Goal: Task Accomplishment & Management: Manage account settings

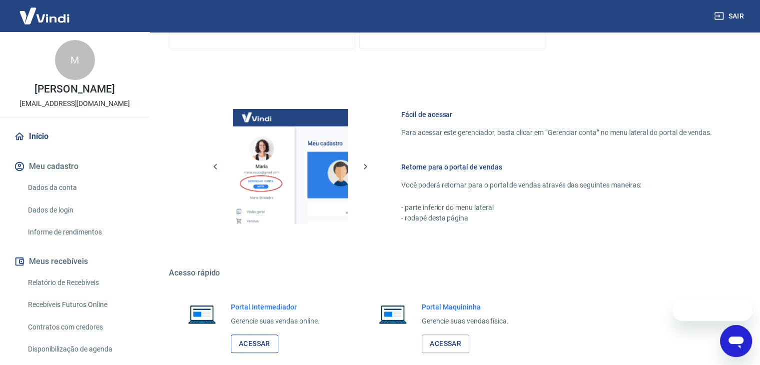
scroll to position [423, 0]
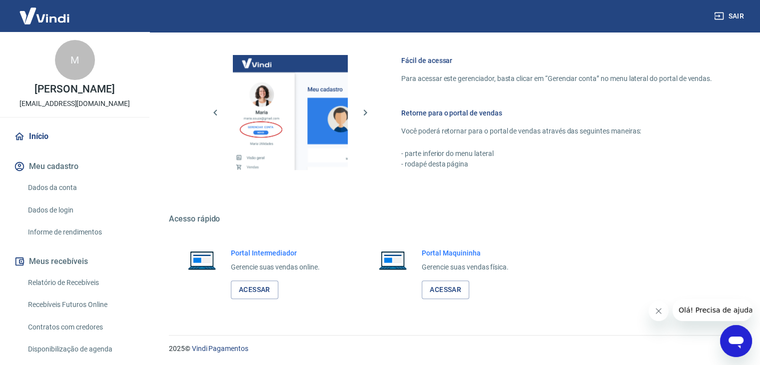
click at [270, 298] on div "Portal Intermediador Gerencie suas vendas online. Acessar" at bounding box center [261, 273] width 185 height 75
click at [271, 293] on link "Acessar" at bounding box center [254, 289] width 47 height 18
click at [662, 315] on button "Close message from company" at bounding box center [658, 311] width 20 height 20
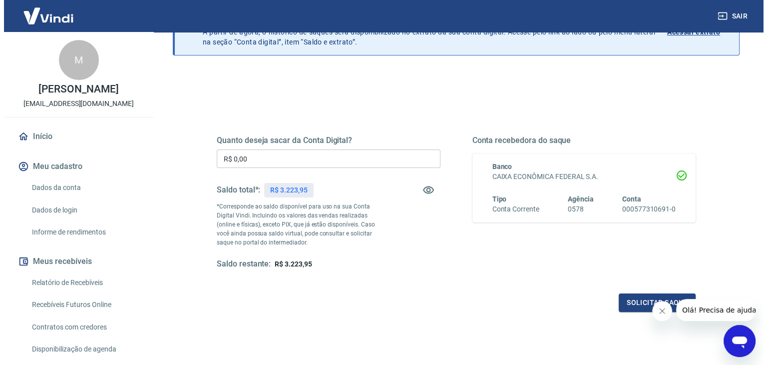
scroll to position [50, 0]
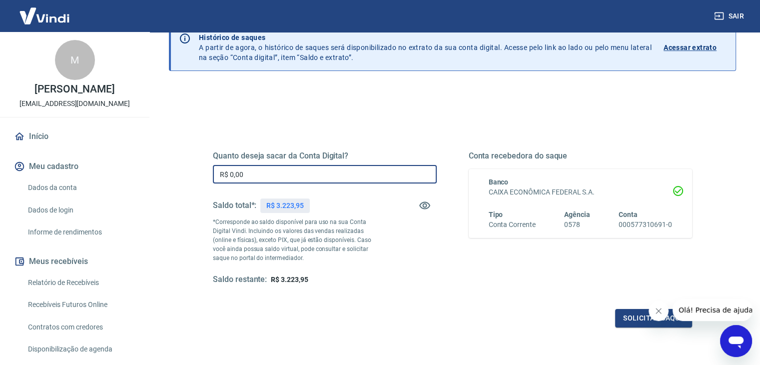
click at [293, 168] on input "R$ 0,00" at bounding box center [325, 174] width 224 height 18
type input "R$ 3.223,95"
click at [656, 309] on icon "Close message from company" at bounding box center [658, 311] width 8 height 8
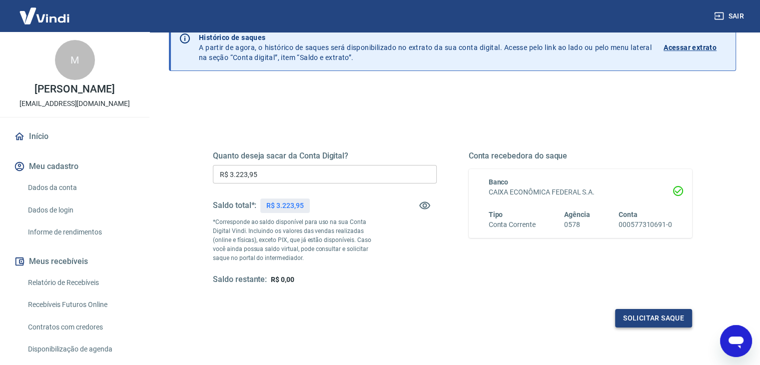
click at [640, 315] on button "Solicitar saque" at bounding box center [653, 318] width 77 height 18
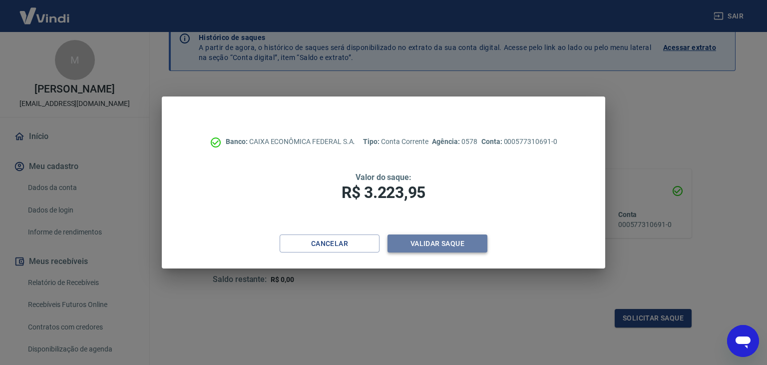
click at [440, 242] on button "Validar saque" at bounding box center [438, 243] width 100 height 18
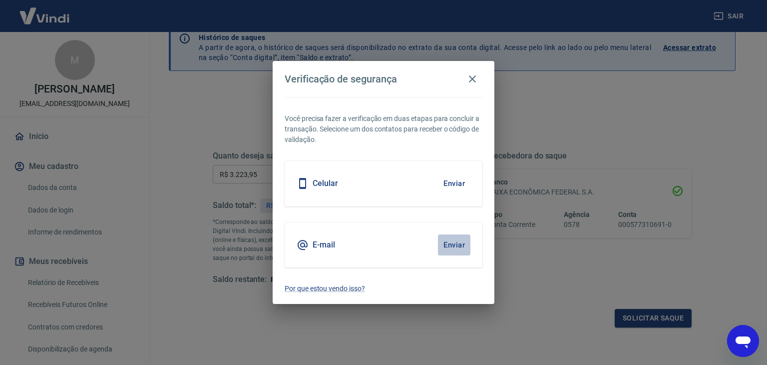
click at [443, 244] on button "Enviar" at bounding box center [454, 244] width 32 height 21
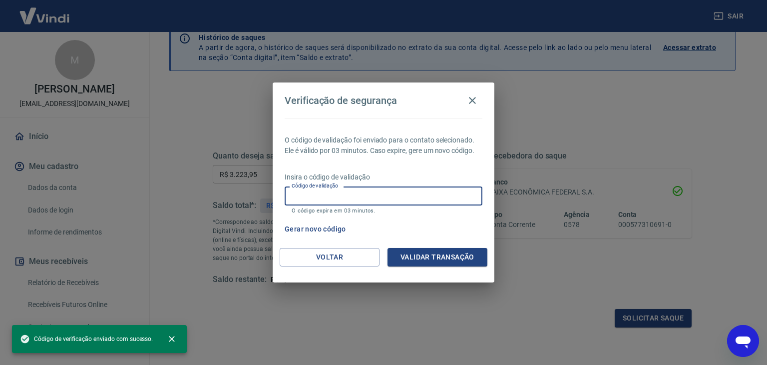
click at [361, 194] on input "Código de validação" at bounding box center [384, 195] width 198 height 18
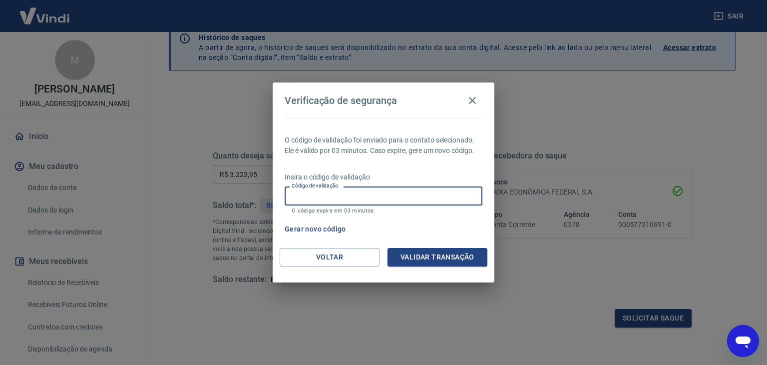
paste input "676385"
type input "676385"
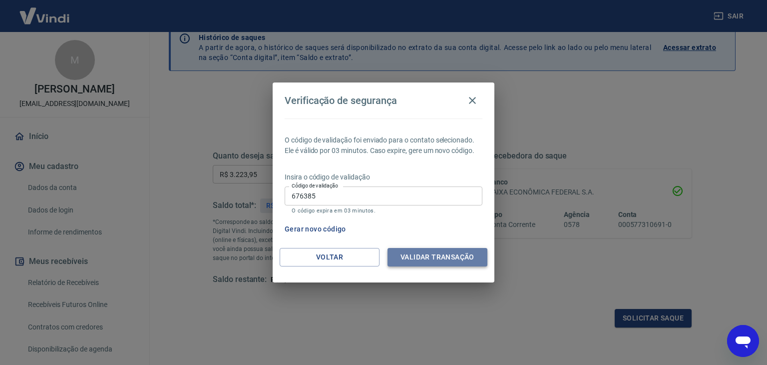
click at [420, 258] on button "Validar transação" at bounding box center [438, 257] width 100 height 18
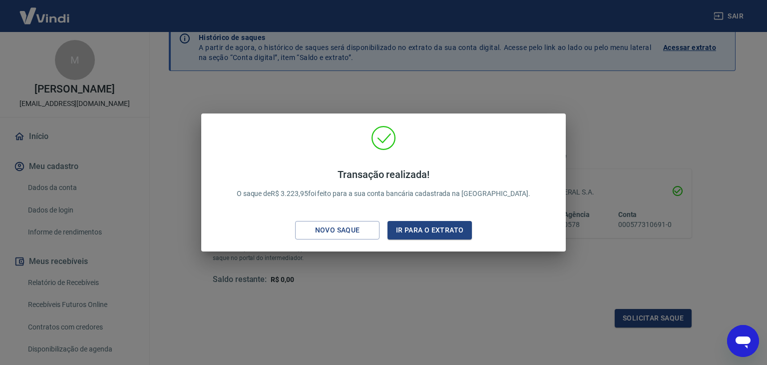
click at [621, 103] on div "Transação realizada! O saque de R$ 3.223,95 foi feito para a sua conta bancária…" at bounding box center [383, 182] width 767 height 365
